Goal: Transaction & Acquisition: Book appointment/travel/reservation

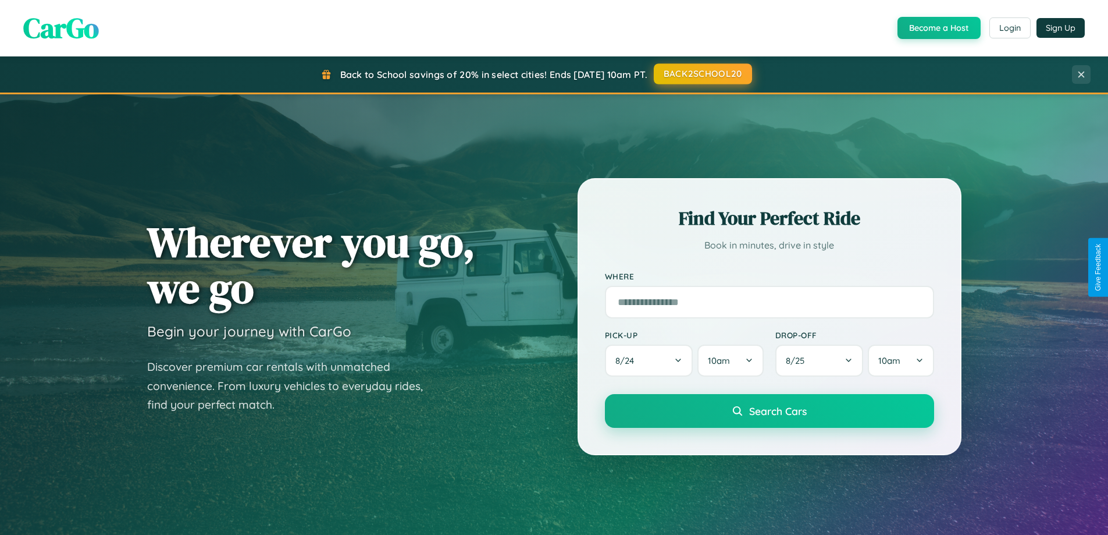
click at [702, 74] on button "BACK2SCHOOL20" at bounding box center [703, 73] width 98 height 21
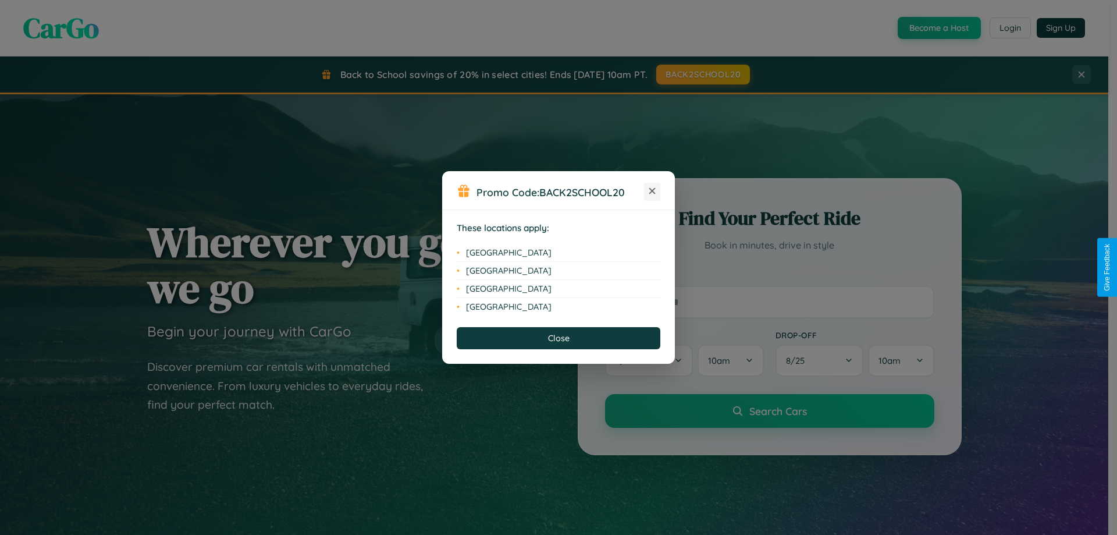
click at [652, 191] on icon at bounding box center [652, 191] width 6 height 6
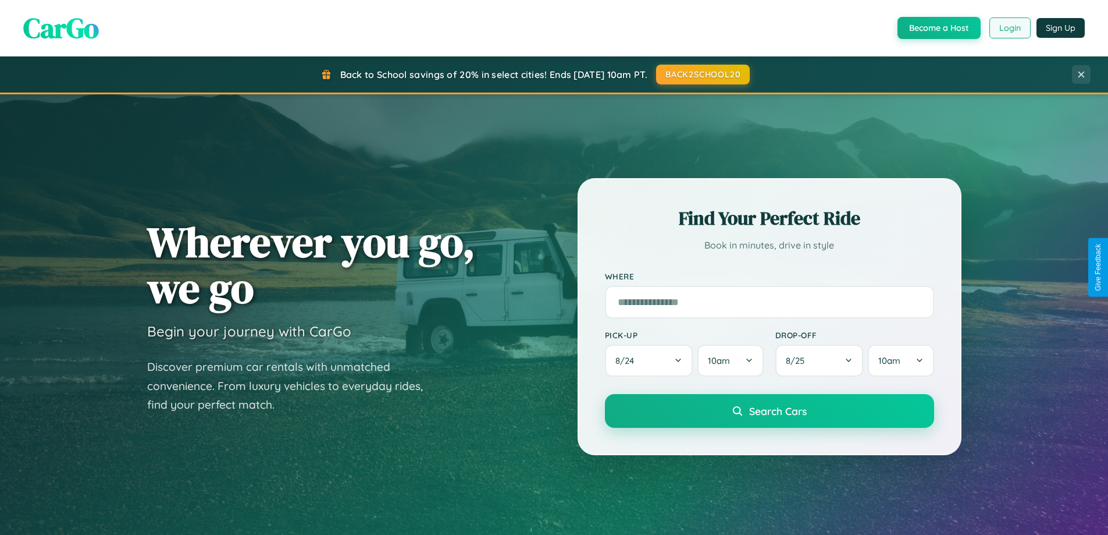
click at [1009, 28] on button "Login" at bounding box center [1009, 27] width 41 height 21
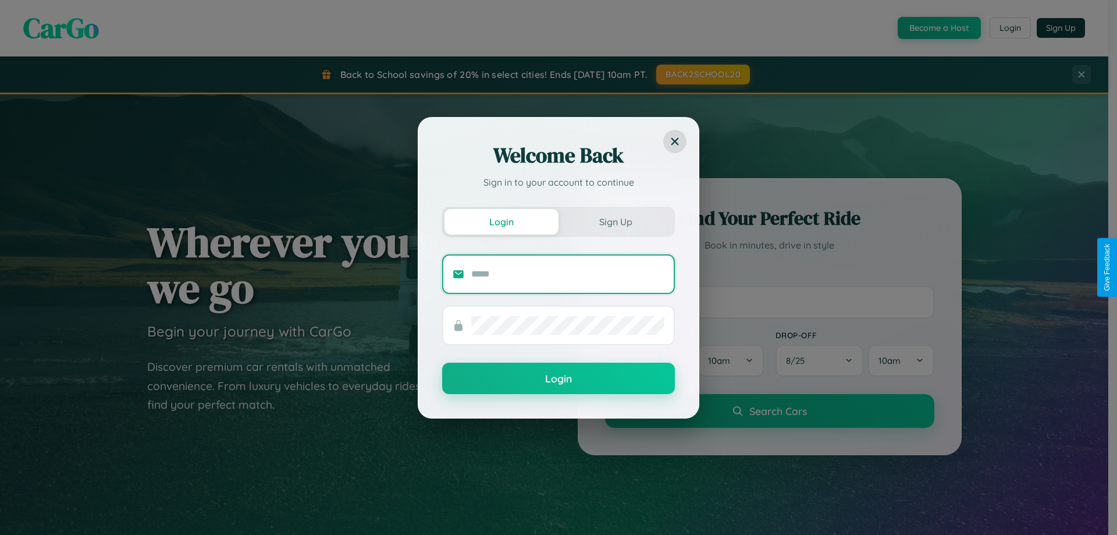
click at [568, 273] on input "text" at bounding box center [567, 274] width 193 height 19
type input "**********"
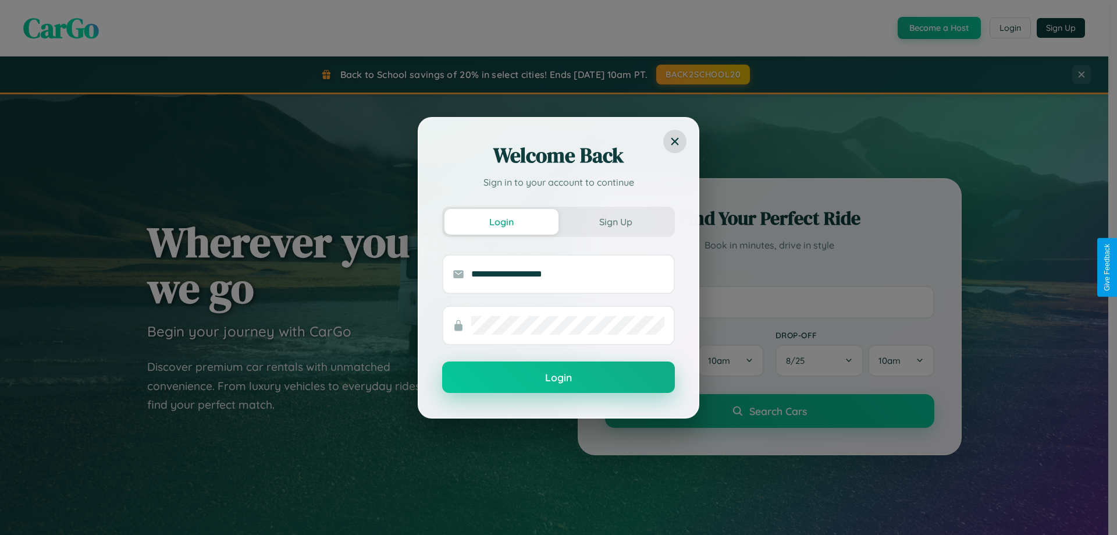
click at [558, 377] on button "Login" at bounding box center [558, 376] width 233 height 31
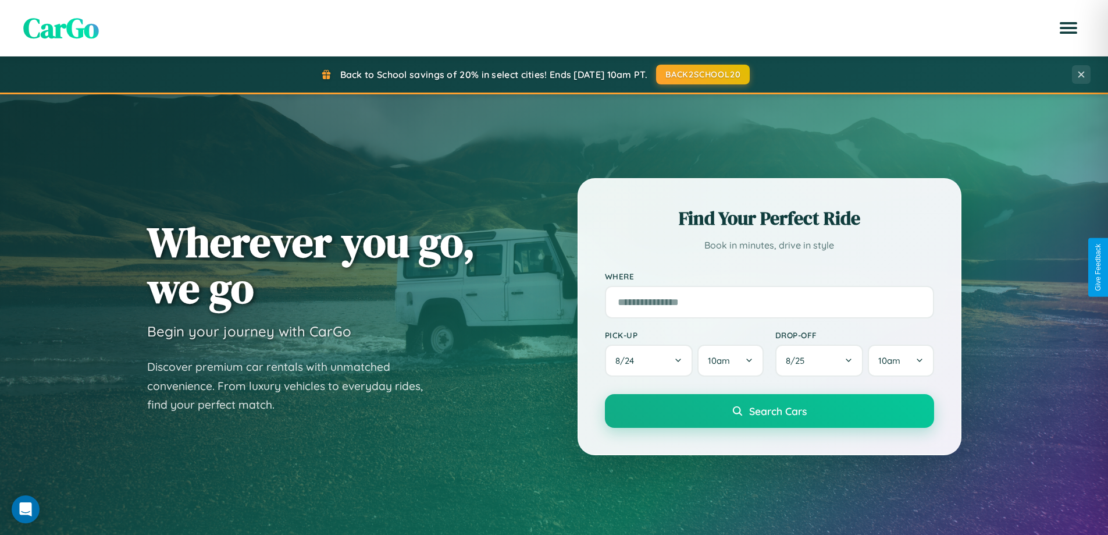
scroll to position [251, 0]
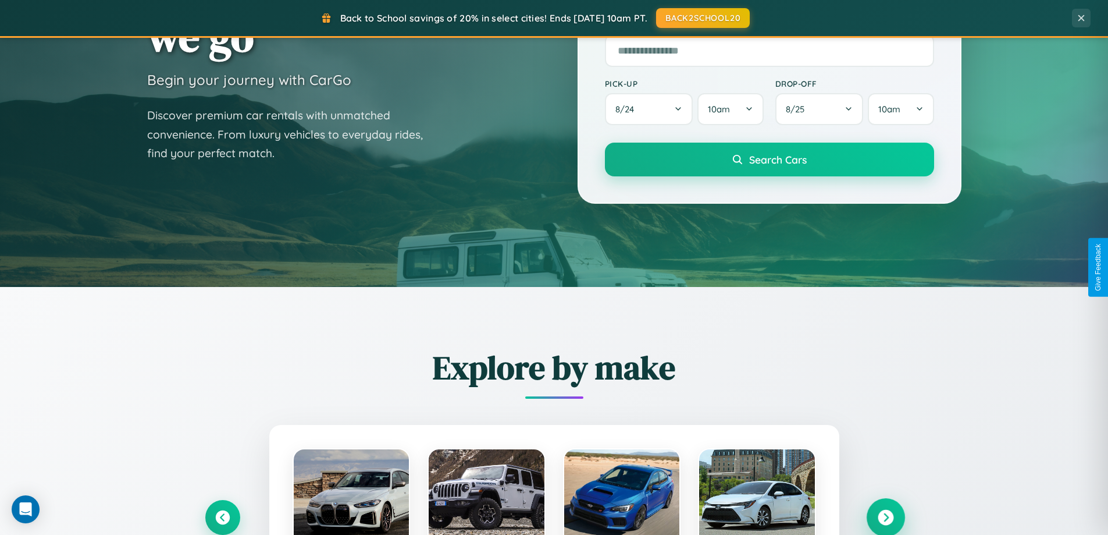
click at [885, 517] on icon at bounding box center [886, 518] width 16 height 16
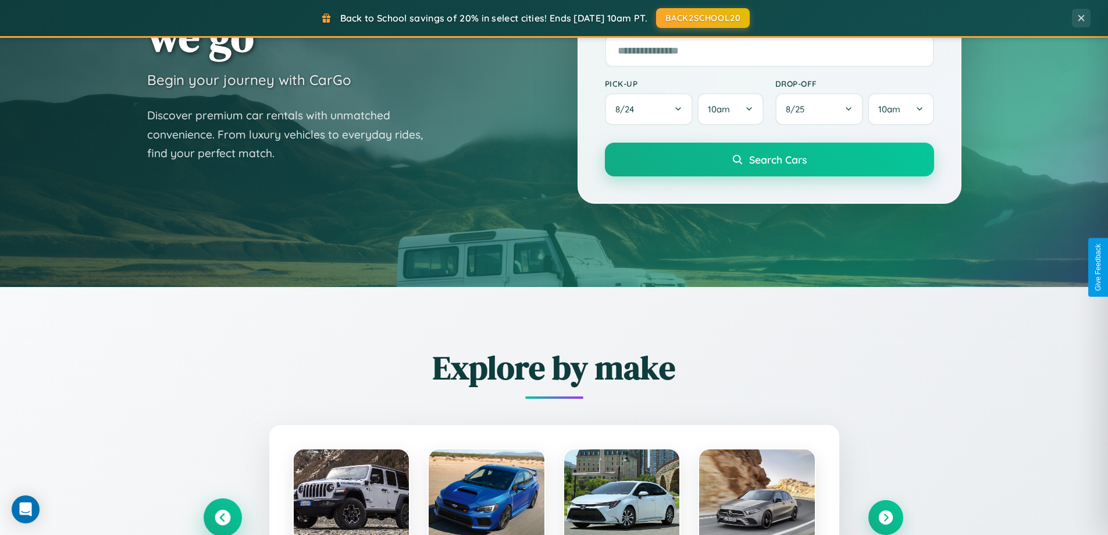
click at [222, 517] on icon at bounding box center [223, 518] width 16 height 16
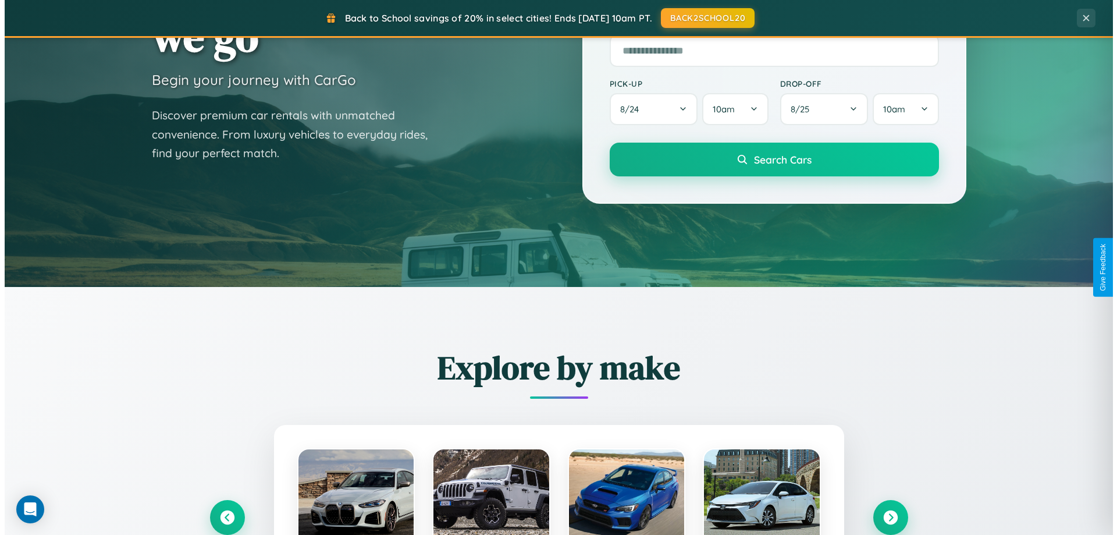
scroll to position [0, 0]
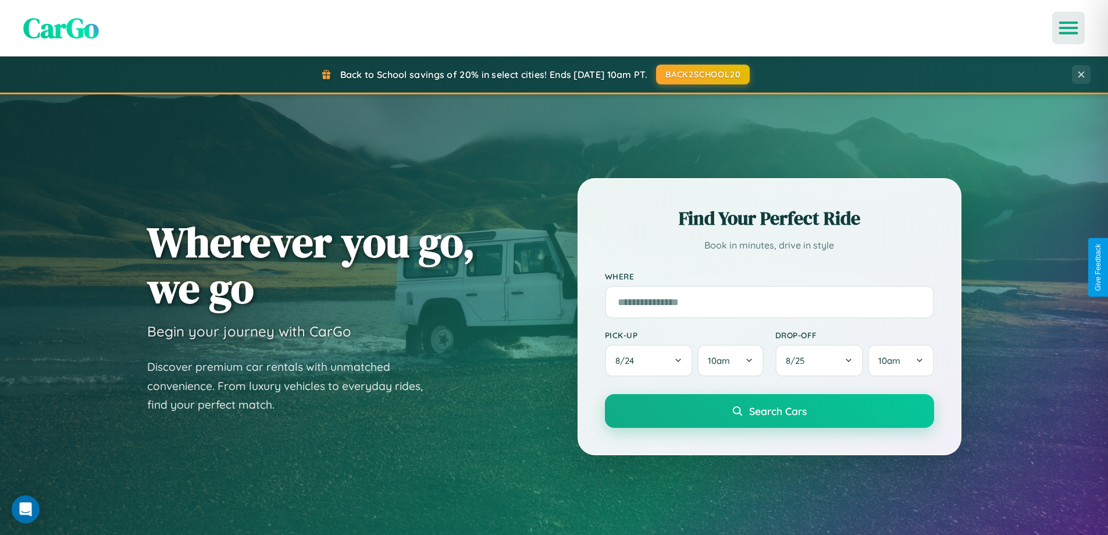
click at [1069, 28] on icon "Open menu" at bounding box center [1068, 28] width 17 height 10
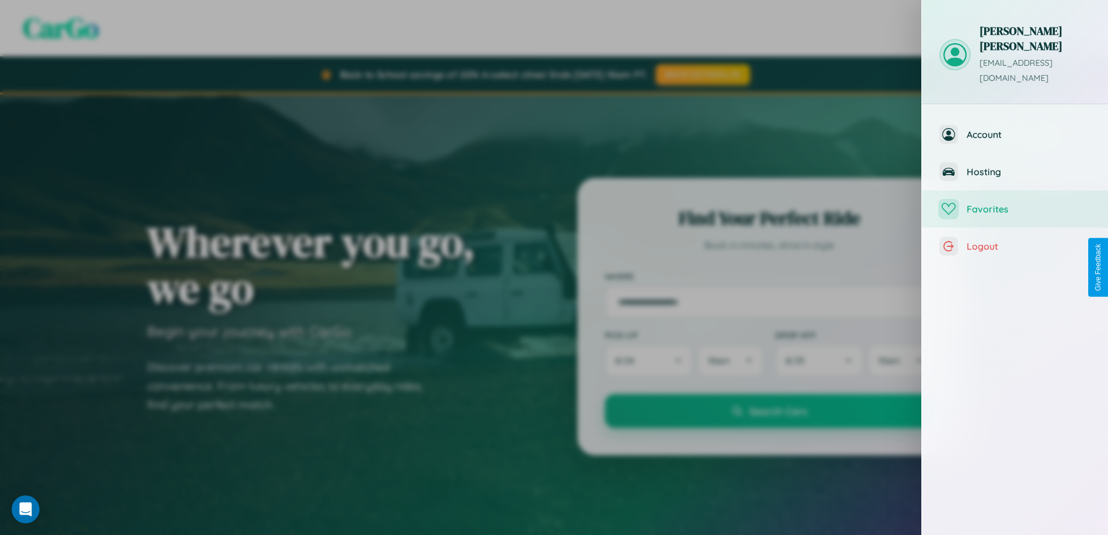
click at [1015, 203] on span "Favorites" at bounding box center [1029, 209] width 124 height 12
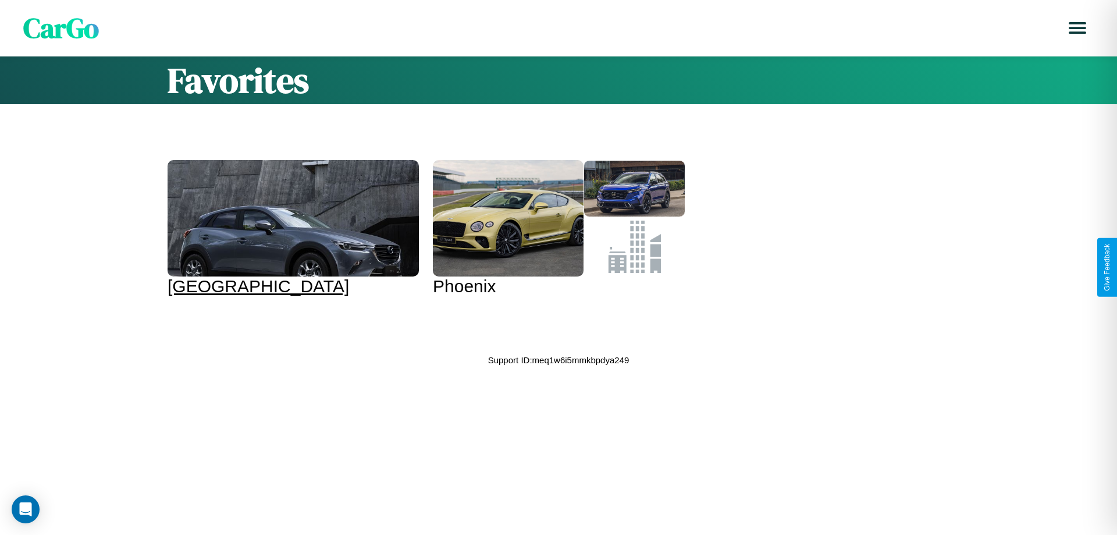
click at [291, 228] on div at bounding box center [293, 218] width 251 height 116
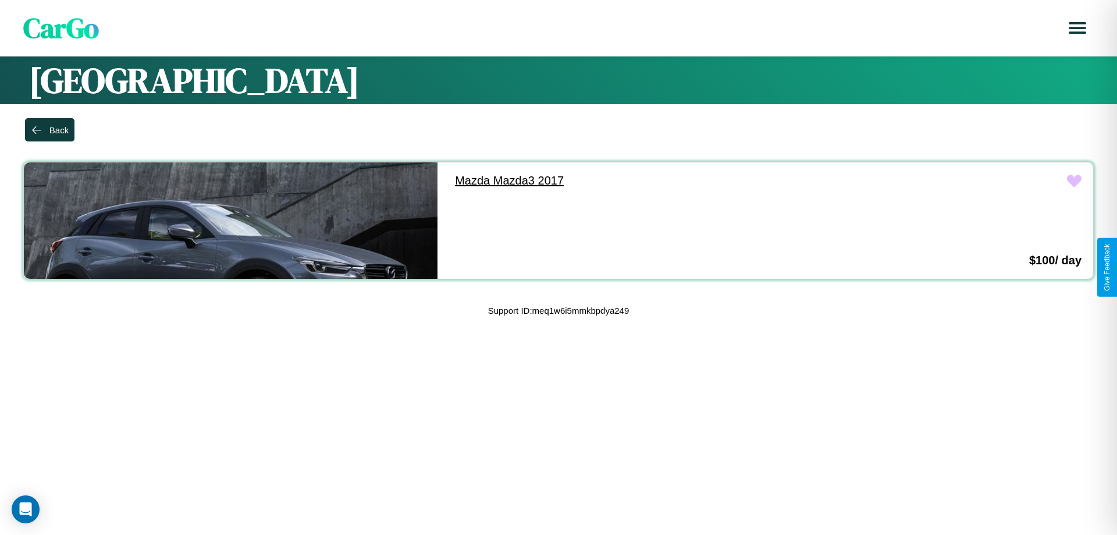
click at [644, 180] on link "Mazda Mazda3 2017" at bounding box center [650, 180] width 414 height 37
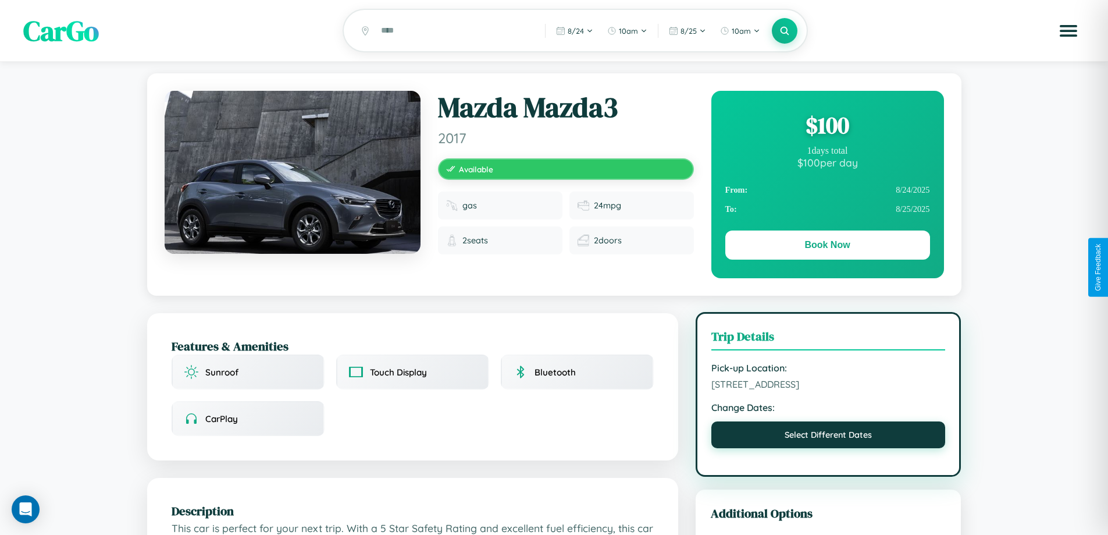
click at [828, 436] on button "Select Different Dates" at bounding box center [828, 434] width 234 height 27
select select "*"
select select "****"
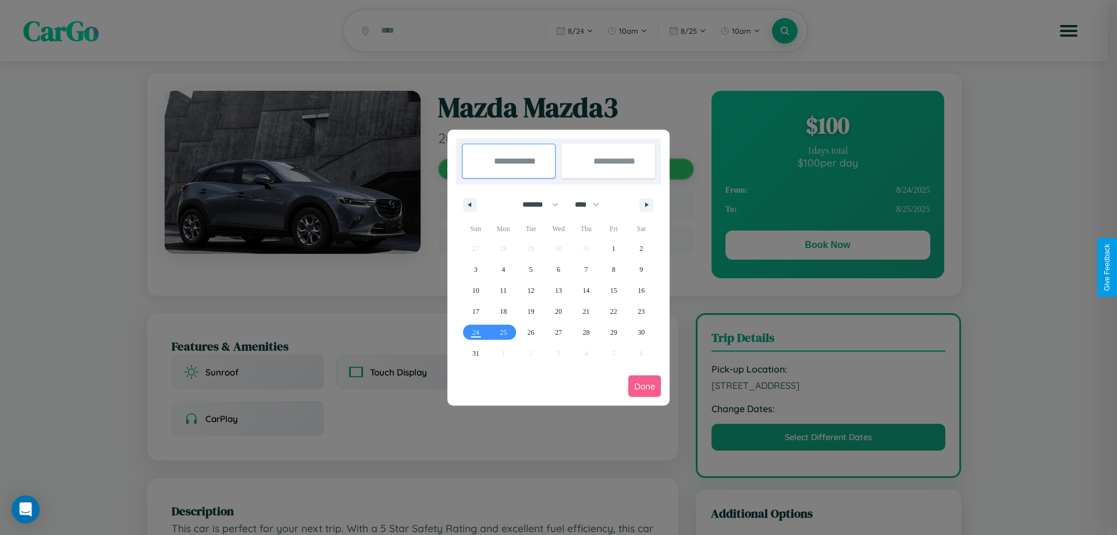
drag, startPoint x: 535, startPoint y: 204, endPoint x: 558, endPoint y: 233, distance: 37.2
click at [535, 204] on select "******* ******** ***** ***** *** **** **** ****** ********* ******* ******** **…" at bounding box center [538, 204] width 49 height 19
select select "**"
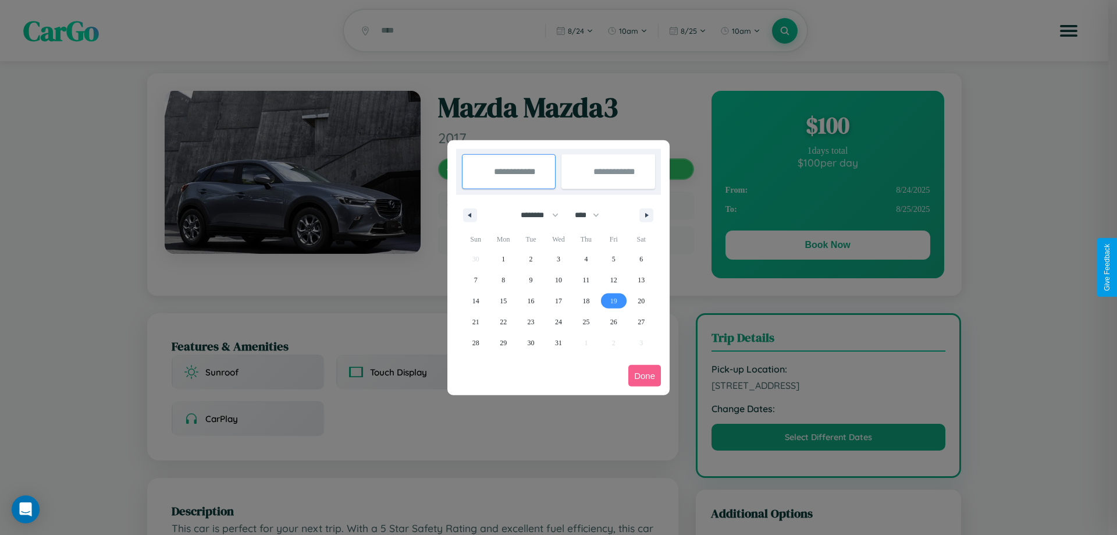
click at [613, 300] on span "19" at bounding box center [613, 300] width 7 height 21
type input "**********"
click at [475, 342] on span "28" at bounding box center [475, 342] width 7 height 21
type input "**********"
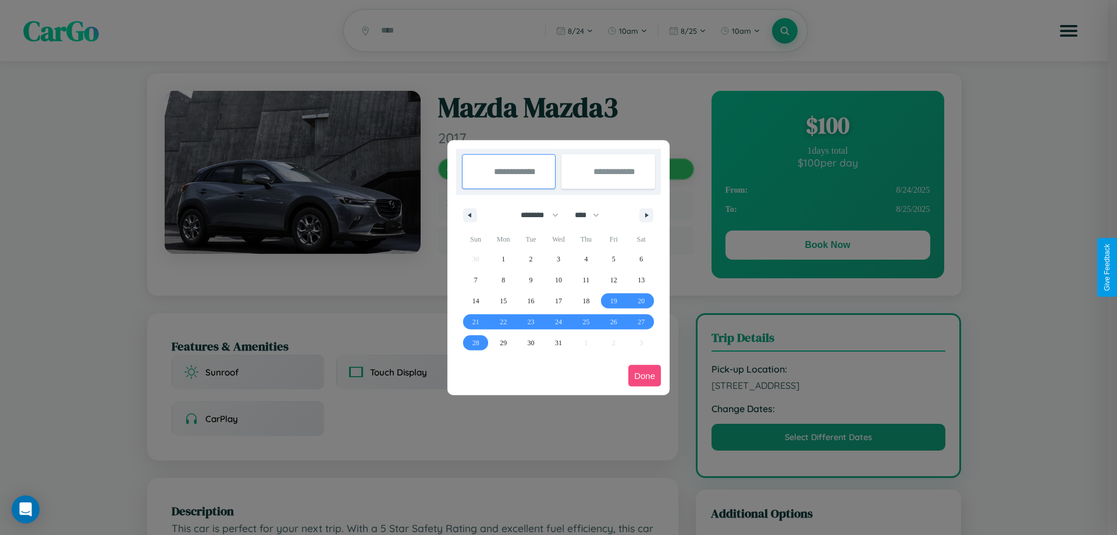
click at [644, 375] on button "Done" at bounding box center [644, 376] width 33 height 22
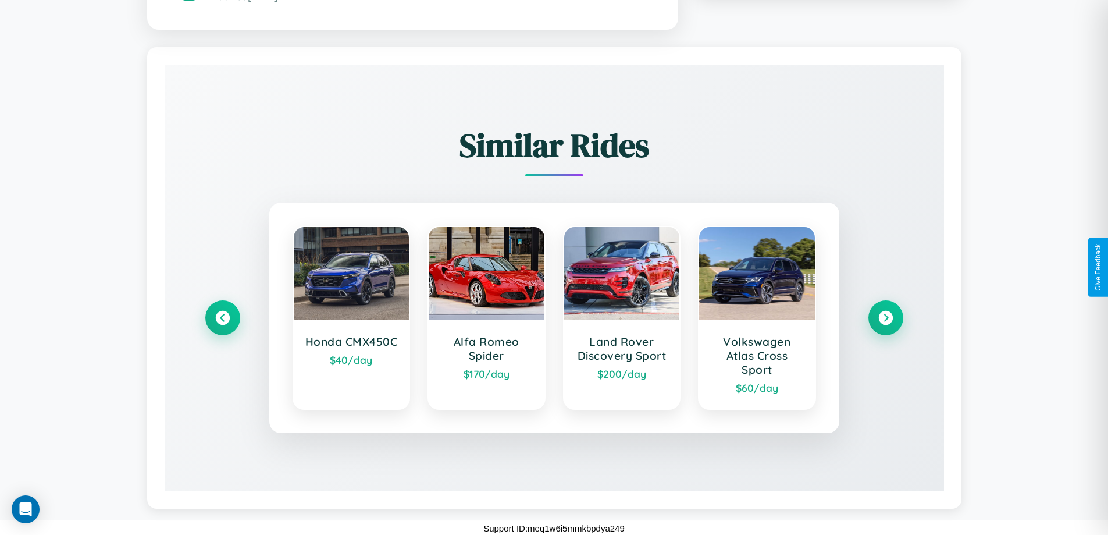
scroll to position [696, 0]
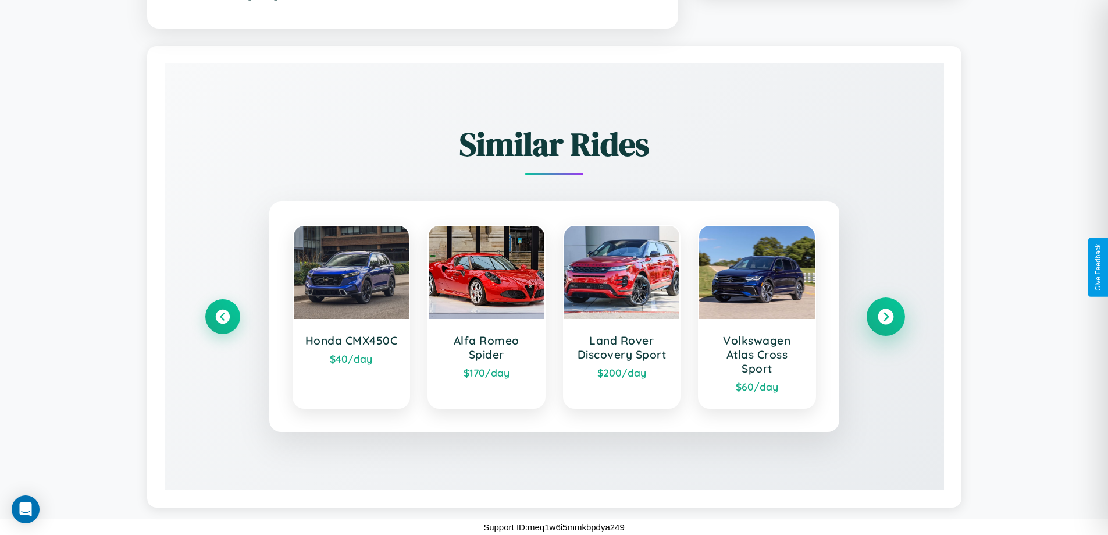
click at [885, 316] on icon at bounding box center [886, 316] width 16 height 16
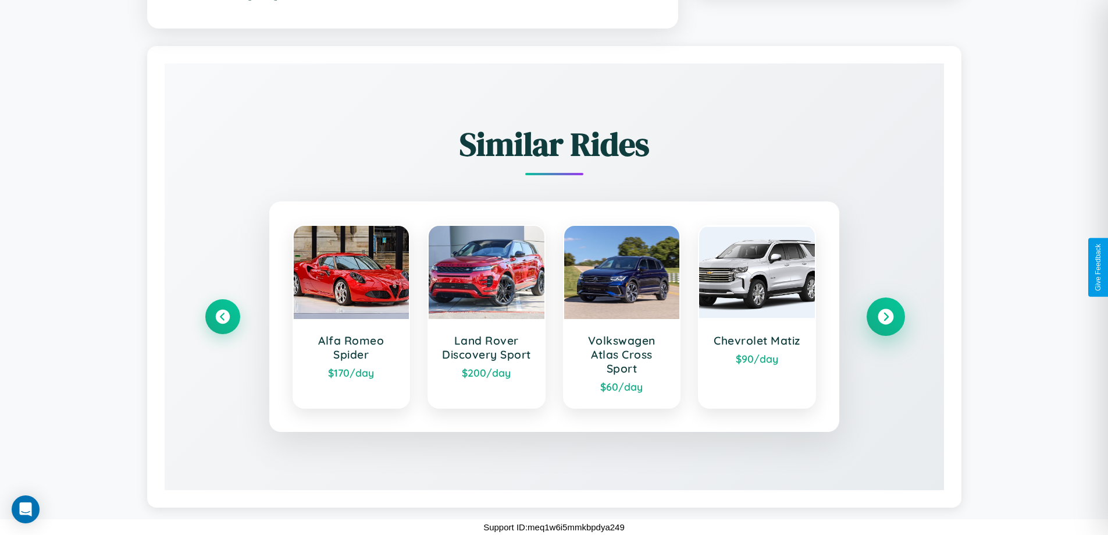
click at [885, 316] on icon at bounding box center [886, 316] width 16 height 16
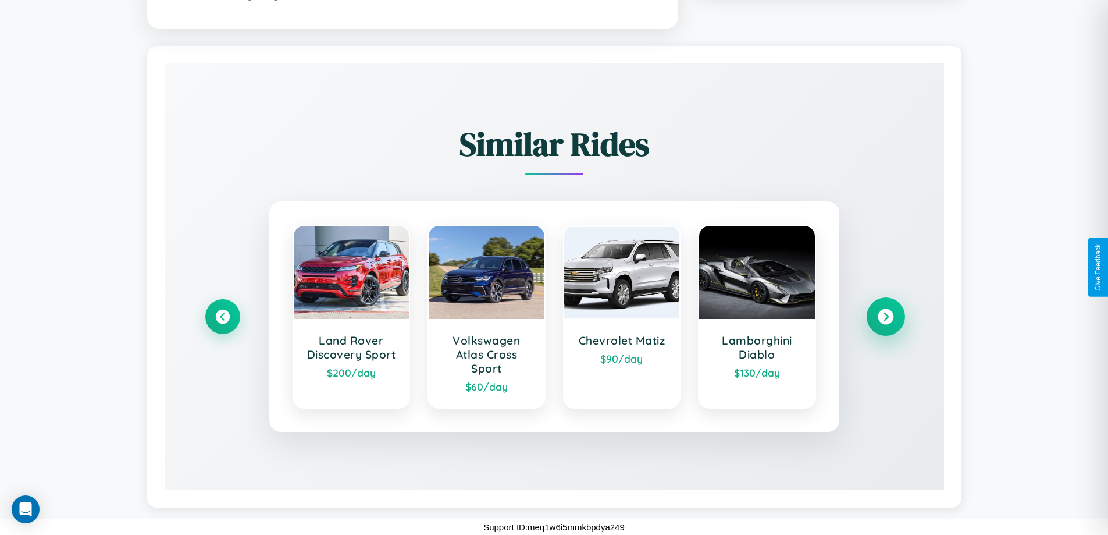
click at [885, 316] on icon at bounding box center [886, 316] width 16 height 16
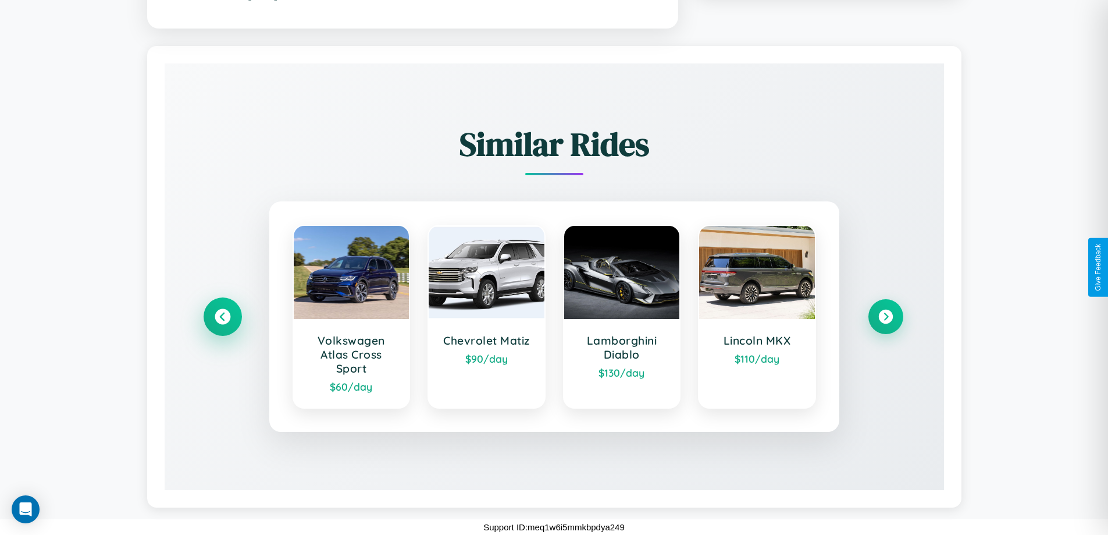
click at [222, 316] on icon at bounding box center [223, 316] width 16 height 16
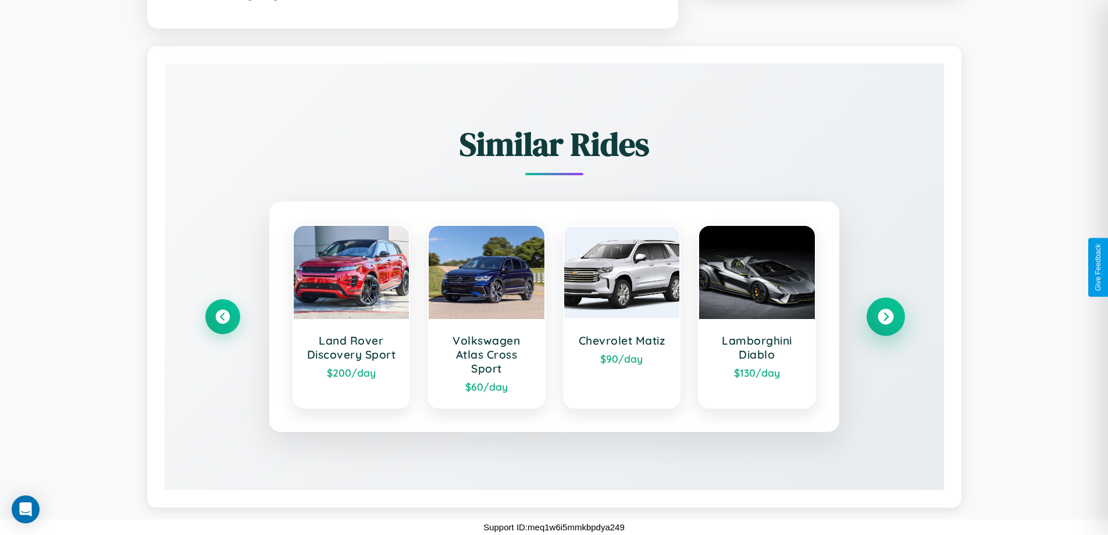
click at [885, 316] on icon at bounding box center [886, 316] width 16 height 16
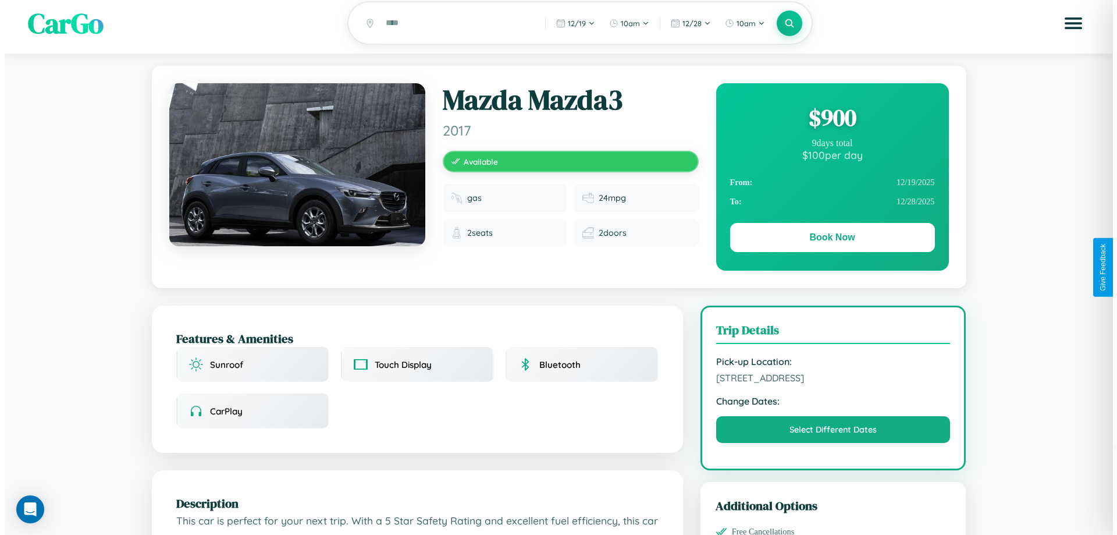
scroll to position [0, 0]
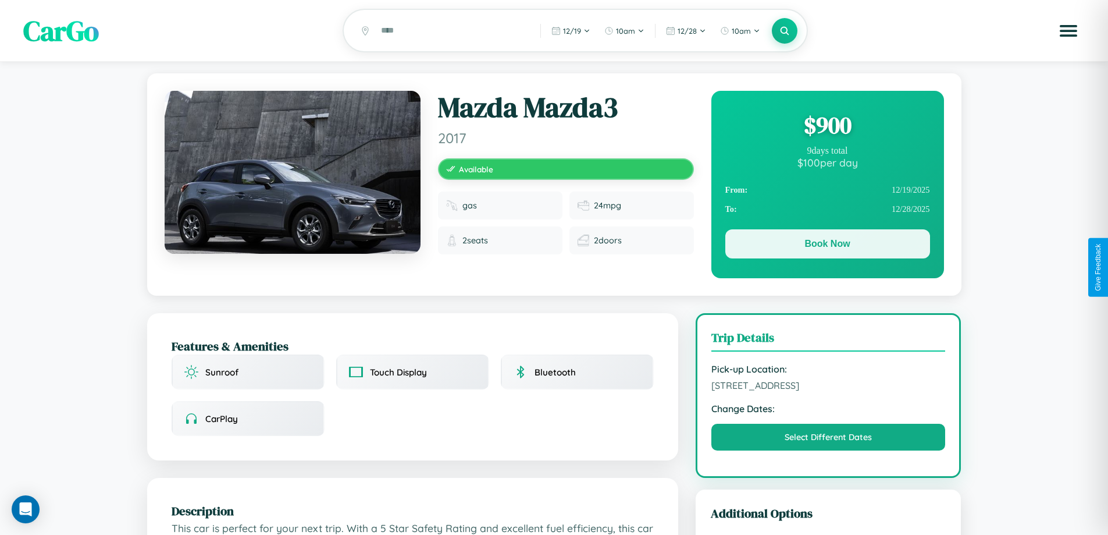
click at [827, 245] on button "Book Now" at bounding box center [827, 243] width 205 height 29
